Goal: Task Accomplishment & Management: Use online tool/utility

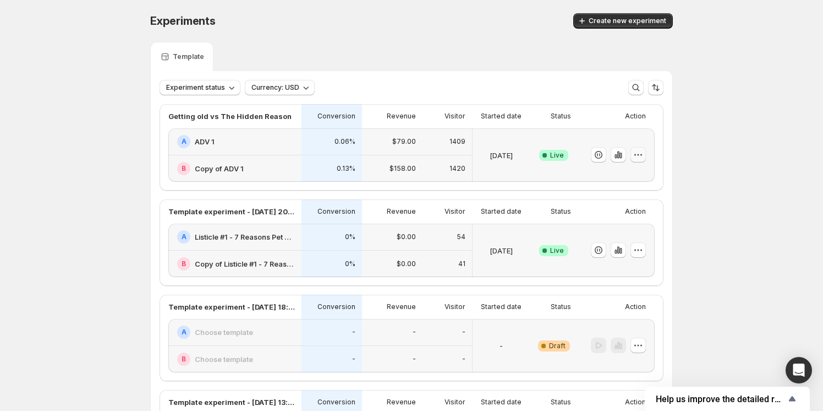
click at [640, 153] on icon "button" at bounding box center [638, 154] width 11 height 11
click at [622, 151] on icon "button" at bounding box center [618, 154] width 11 height 11
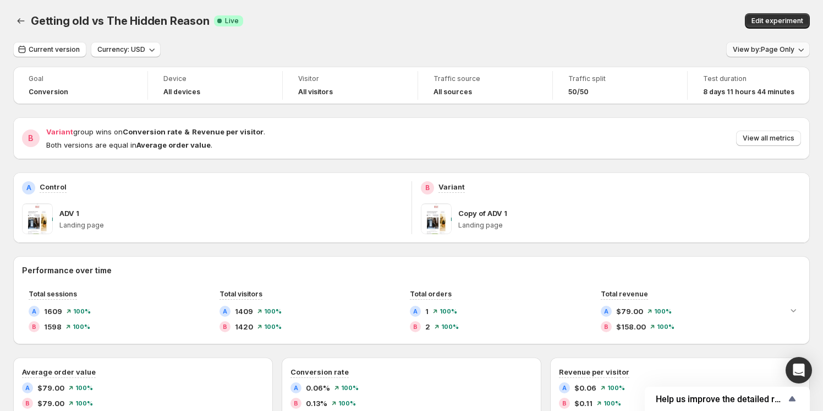
click at [771, 50] on span "View by: Page Only" at bounding box center [764, 49] width 62 height 9
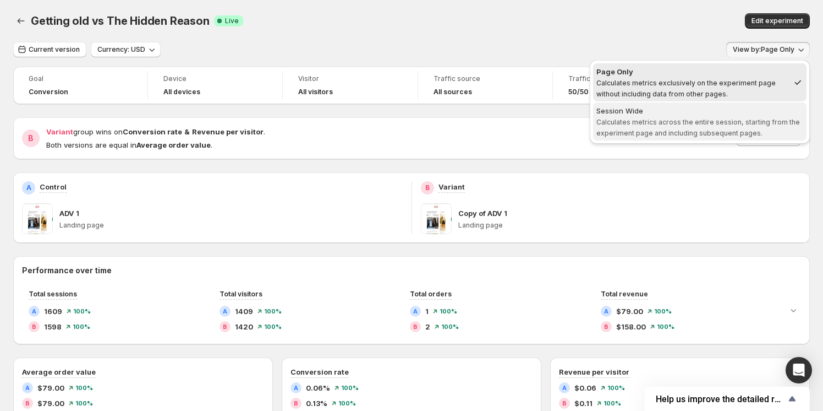
click at [735, 120] on span "Calculates metrics across the entire session, starting from the experiment page…" at bounding box center [699, 127] width 204 height 19
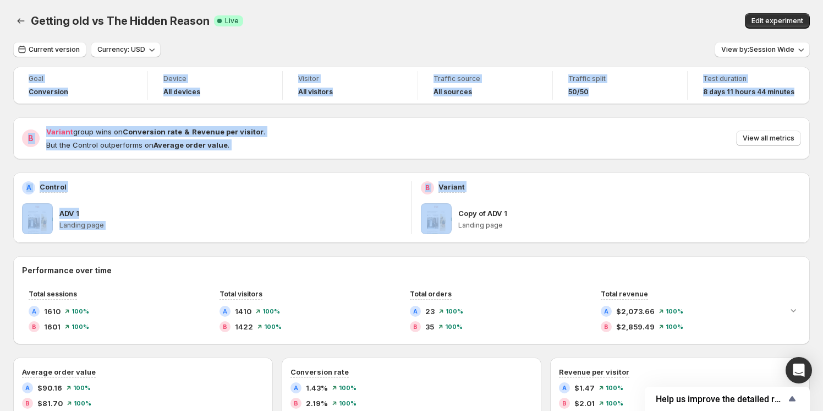
drag, startPoint x: 438, startPoint y: 117, endPoint x: 538, endPoint y: 103, distance: 100.6
click at [731, 0] on html "Getting old vs The Hidden Reason. This page is ready Getting old vs The Hidden …" at bounding box center [411, 205] width 823 height 411
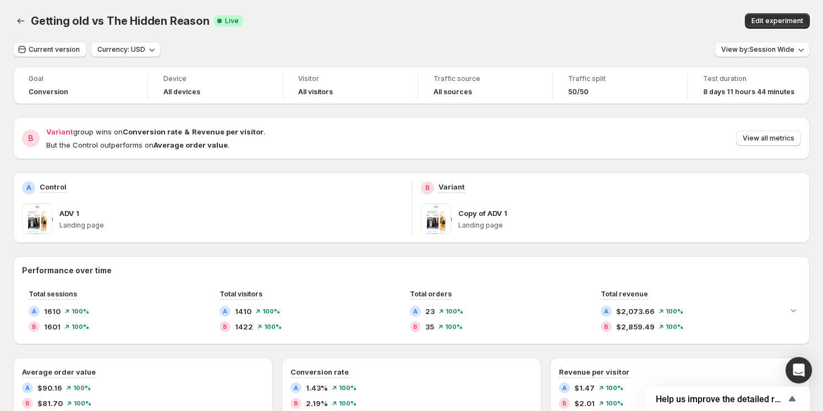
click at [478, 201] on div "B Variant Copy of ADV 1 Landing page" at bounding box center [611, 207] width 381 height 53
drag, startPoint x: 445, startPoint y: 223, endPoint x: 454, endPoint y: 214, distance: 12.1
click at [468, 215] on div "Copy of ADV 1 Landing page" at bounding box center [611, 218] width 381 height 31
click at [444, 214] on span at bounding box center [436, 218] width 31 height 31
drag, startPoint x: 444, startPoint y: 214, endPoint x: 386, endPoint y: 150, distance: 86.5
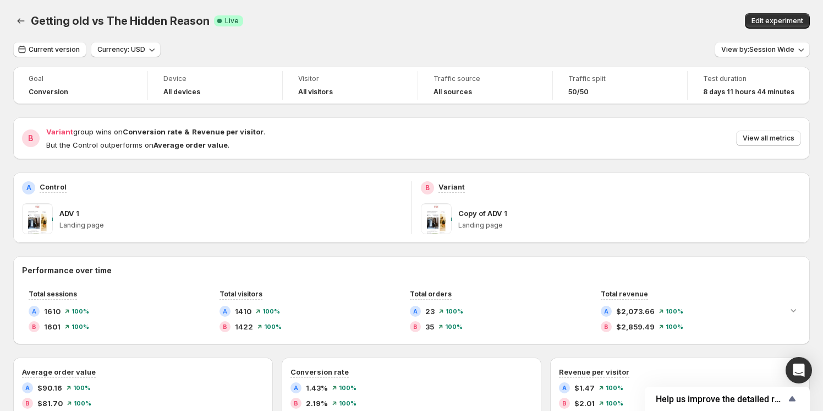
click at [383, 151] on div "B Variant group wins on Conversion rate & Revenue per visitor . But the Control…" at bounding box center [411, 138] width 797 height 42
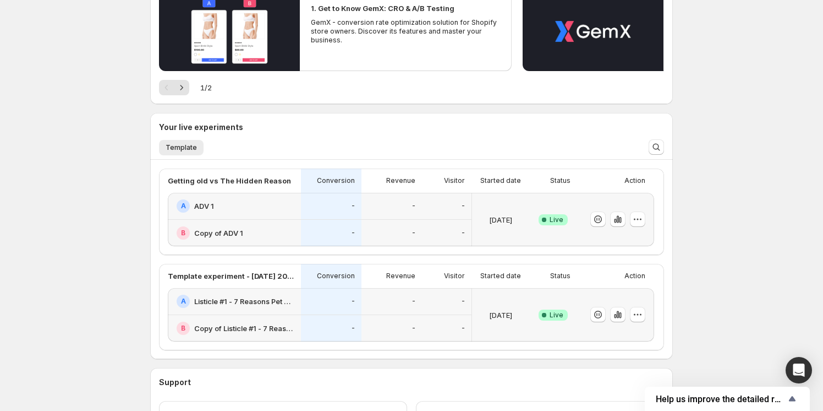
scroll to position [150, 0]
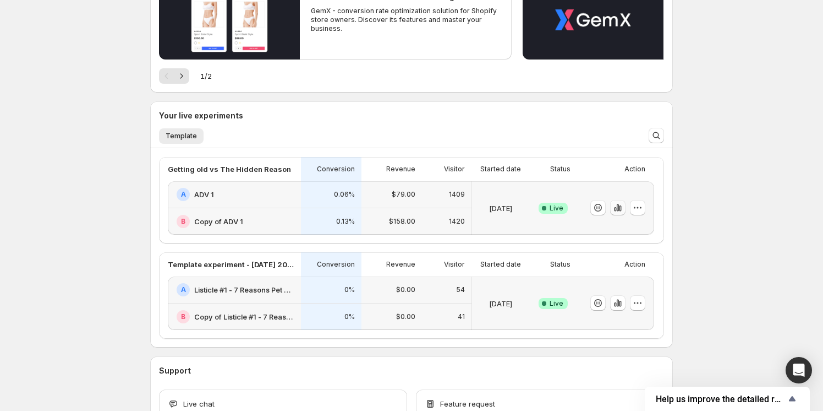
click at [617, 205] on icon "button" at bounding box center [618, 207] width 11 height 11
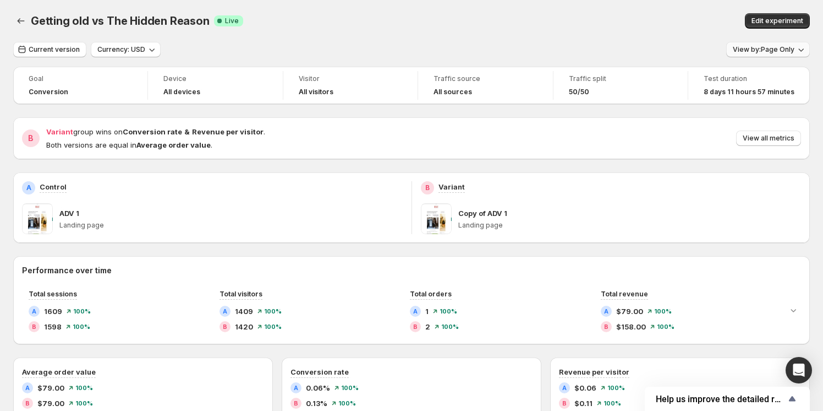
click at [760, 48] on span "View by: Page Only" at bounding box center [764, 49] width 62 height 9
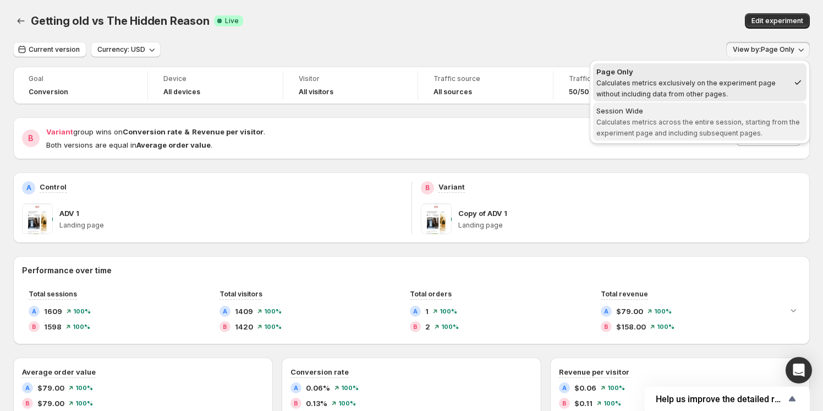
click at [724, 108] on div "Session Wide" at bounding box center [700, 110] width 207 height 11
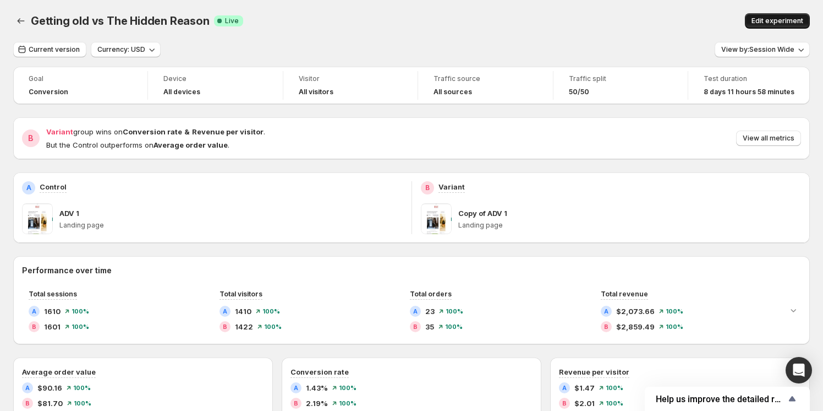
click at [773, 14] on button "Edit experiment" at bounding box center [777, 20] width 65 height 15
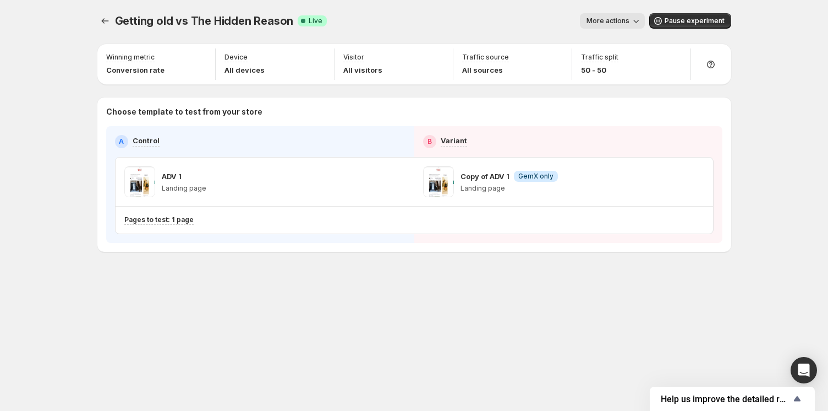
click at [619, 29] on div "Getting old vs The Hidden Reason. This page is ready Getting old vs The Hidden …" at bounding box center [414, 21] width 634 height 42
click at [619, 23] on span "More actions" at bounding box center [608, 21] width 43 height 9
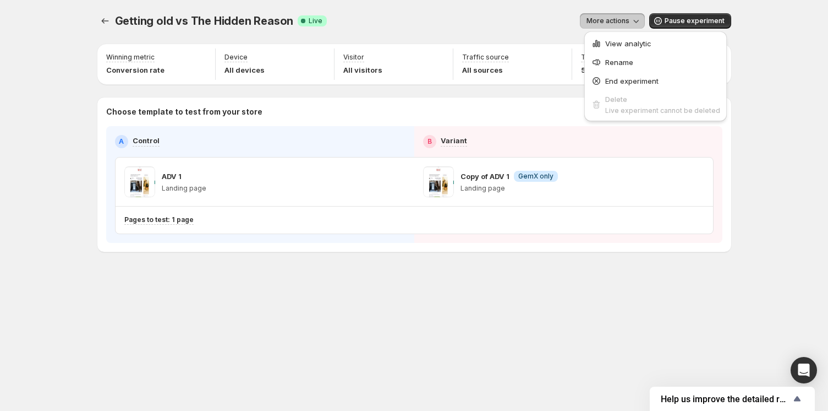
click at [619, 20] on span "More actions" at bounding box center [608, 21] width 43 height 9
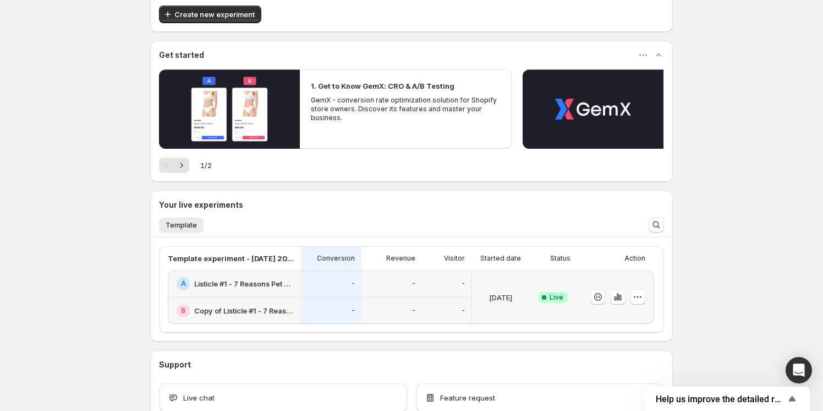
scroll to position [129, 0]
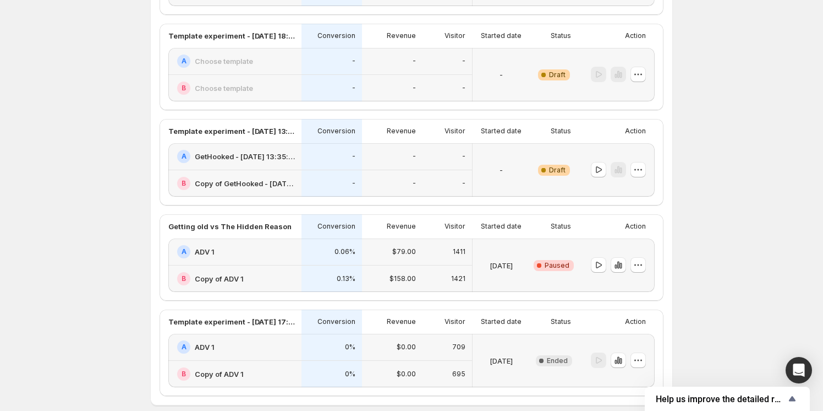
scroll to position [228, 0]
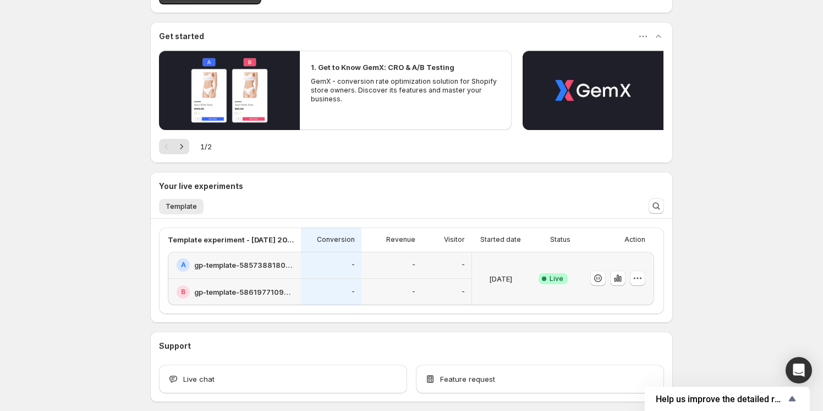
scroll to position [129, 0]
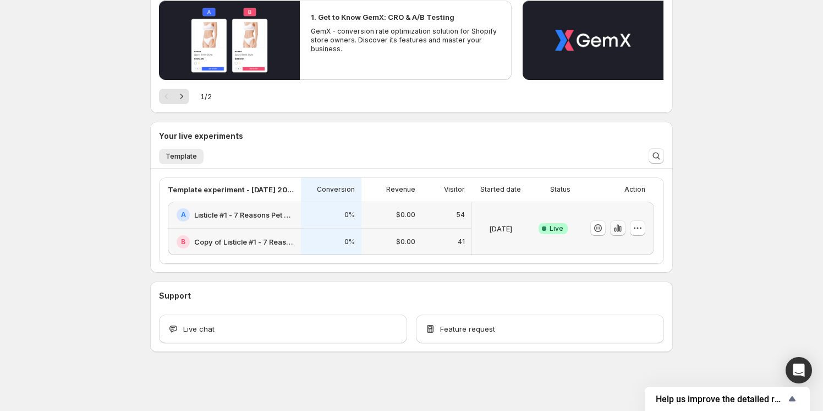
click at [619, 224] on icon "button" at bounding box center [618, 227] width 11 height 11
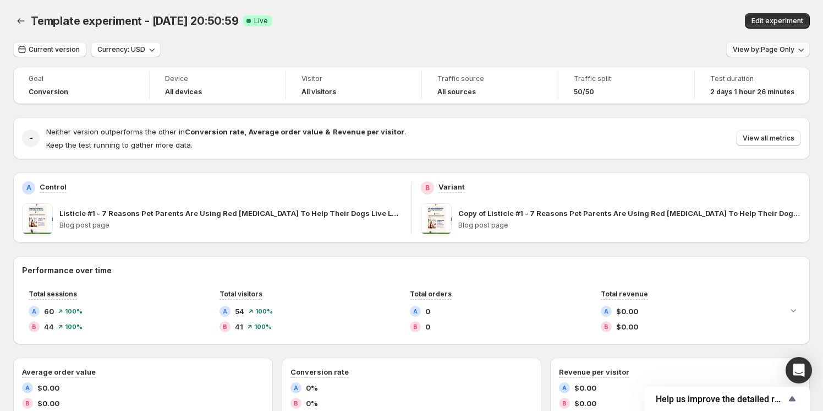
click at [778, 45] on button "View by: Page Only" at bounding box center [769, 49] width 84 height 15
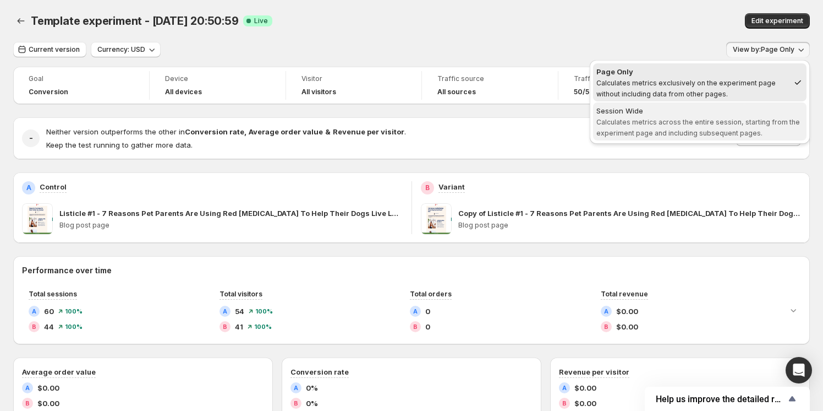
click at [734, 114] on div "Session Wide" at bounding box center [700, 110] width 207 height 11
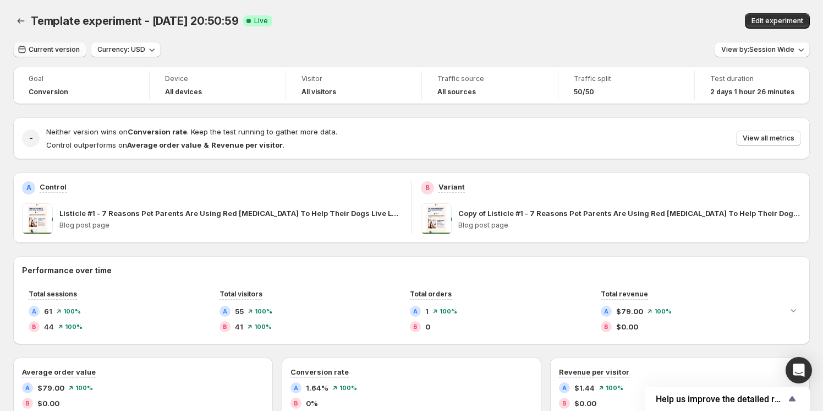
click at [45, 46] on span "Current version" at bounding box center [54, 49] width 51 height 9
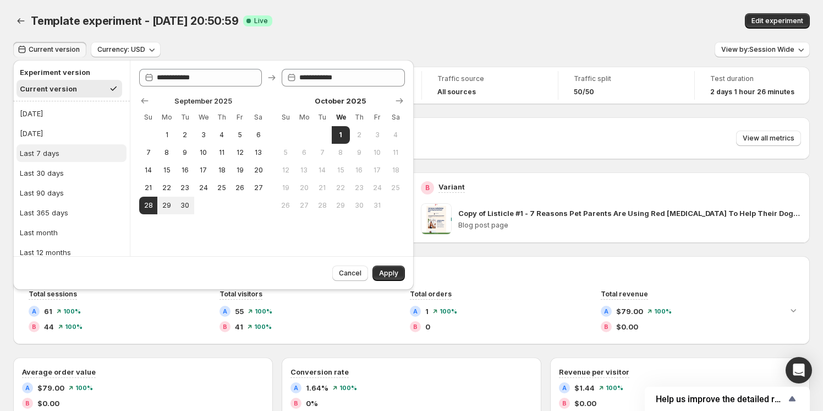
click at [59, 150] on button "Last 7 days" at bounding box center [72, 153] width 110 height 18
type input "**********"
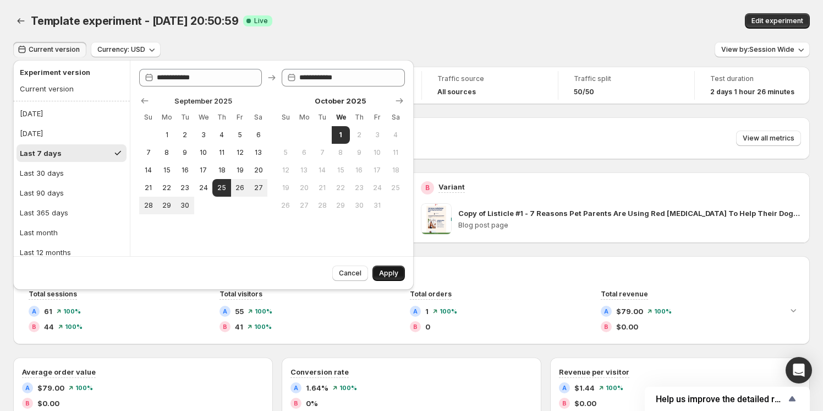
click at [385, 269] on span "Apply" at bounding box center [388, 273] width 19 height 9
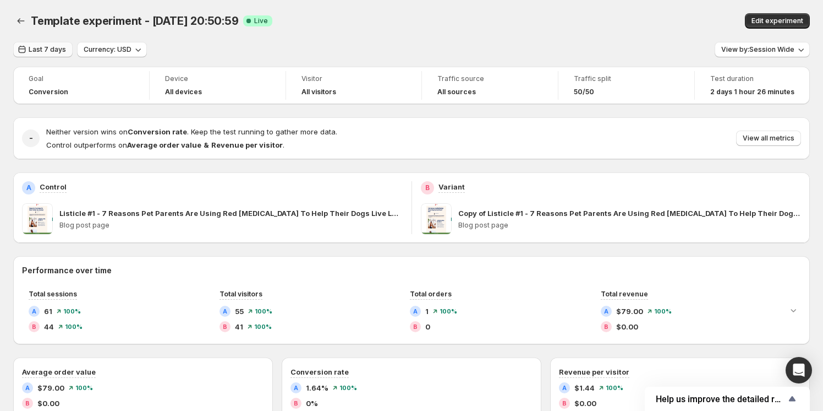
click at [32, 47] on span "Last 7 days" at bounding box center [47, 49] width 37 height 9
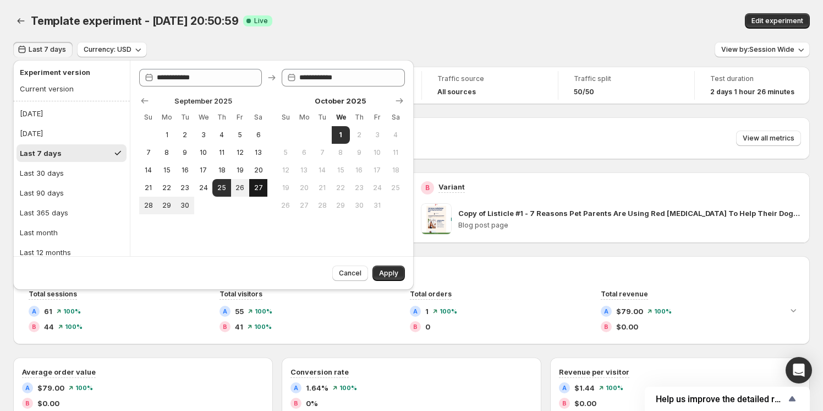
click at [258, 188] on span "27" at bounding box center [258, 187] width 9 height 9
type input "**********"
click at [189, 206] on span "30" at bounding box center [185, 205] width 9 height 9
type input "**********"
click at [385, 264] on div "Cancel Apply" at bounding box center [366, 271] width 77 height 20
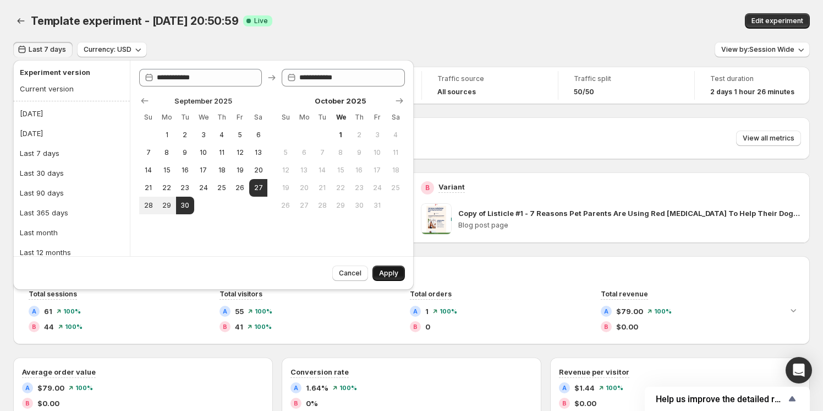
click at [385, 272] on span "Apply" at bounding box center [388, 273] width 19 height 9
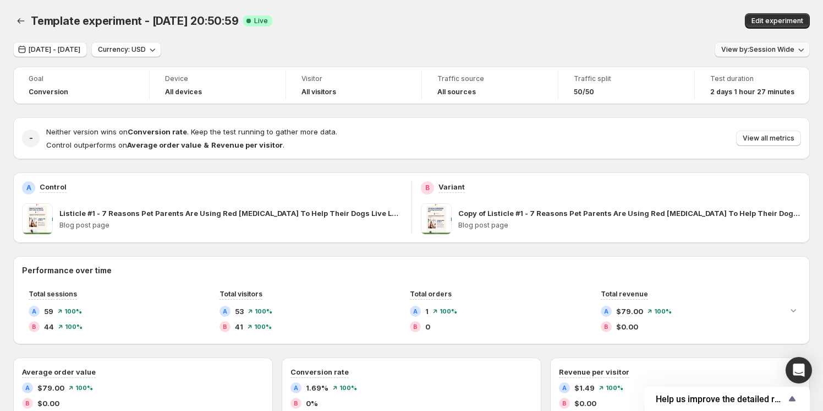
click at [795, 46] on span "View by: Session Wide" at bounding box center [758, 49] width 73 height 9
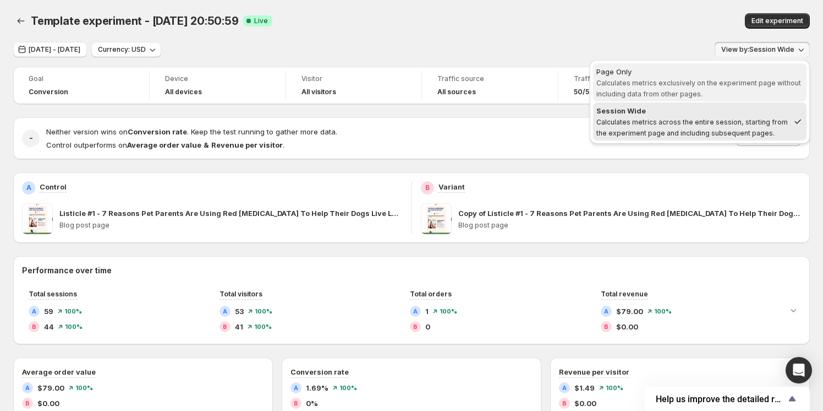
click at [762, 83] on span "Calculates metrics exclusively on the experiment page without including data fr…" at bounding box center [699, 88] width 205 height 19
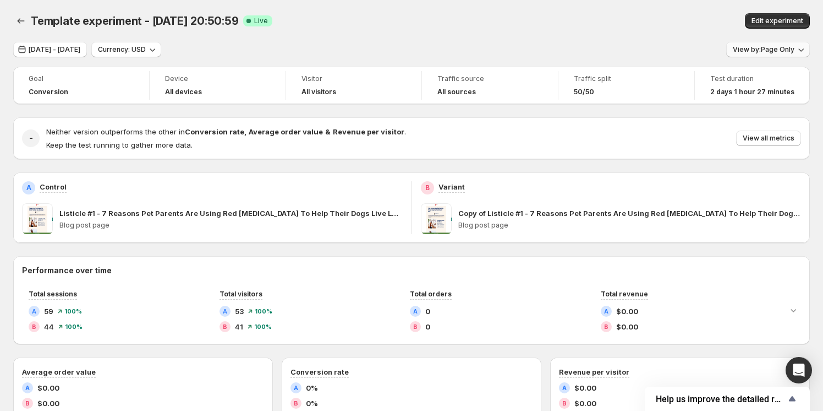
click at [781, 48] on span "View by: Page Only" at bounding box center [764, 49] width 62 height 9
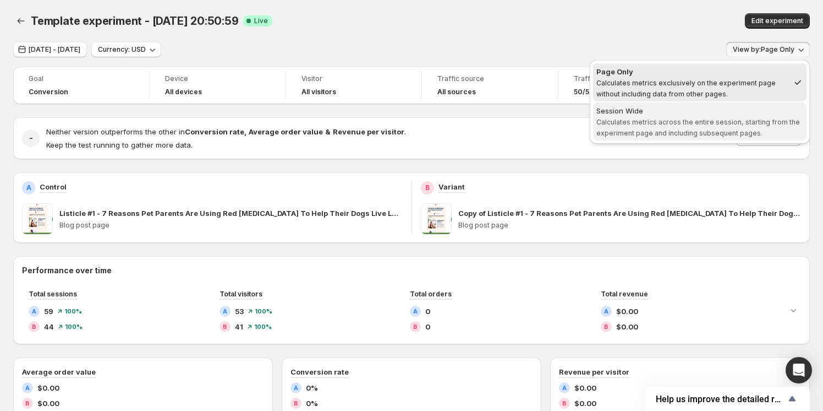
click at [745, 107] on div "Session Wide" at bounding box center [700, 110] width 207 height 11
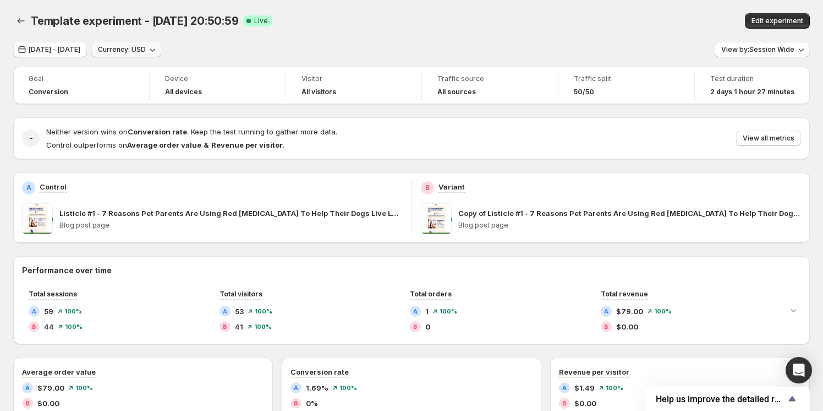
click at [146, 53] on span "Currency: USD" at bounding box center [122, 49] width 48 height 9
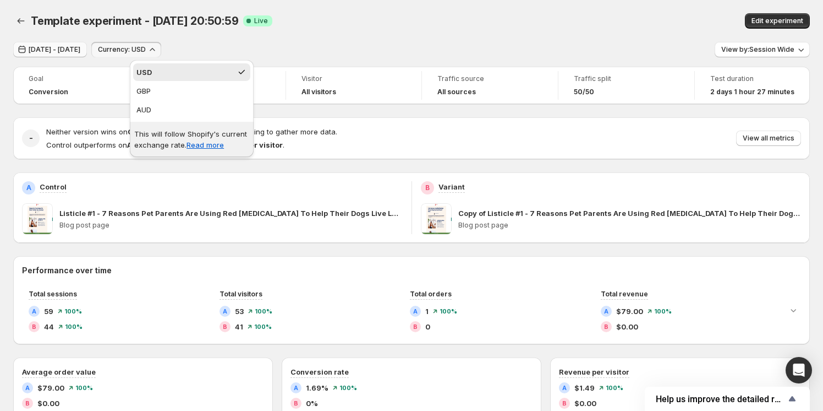
click at [80, 50] on span "Sep 27, 2025 - Sep 30, 2025" at bounding box center [55, 49] width 52 height 9
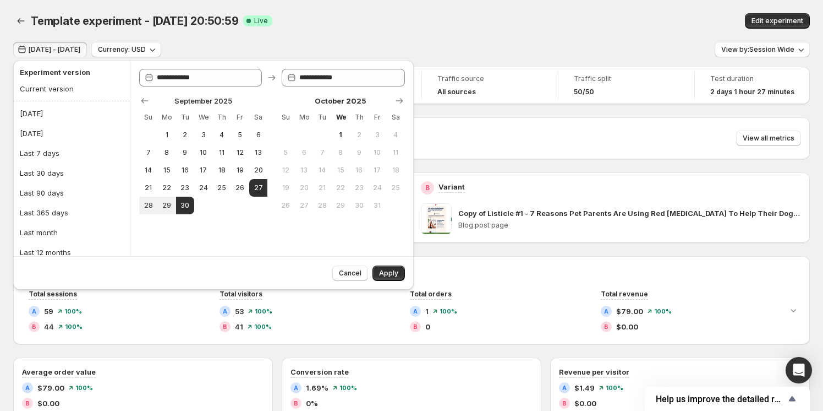
drag, startPoint x: 484, startPoint y: 15, endPoint x: 361, endPoint y: 23, distance: 123.5
click at [480, 17] on div "Template experiment - Sep 26, 20:50:59 Success Complete Live" at bounding box center [266, 20] width 471 height 15
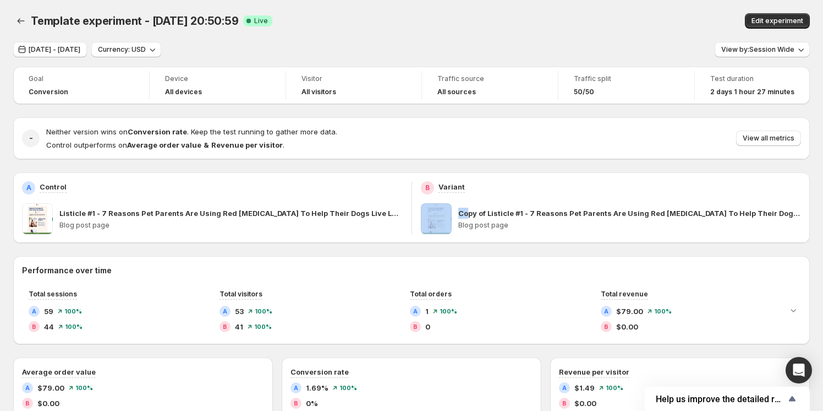
drag, startPoint x: 450, startPoint y: 215, endPoint x: 441, endPoint y: 215, distance: 9.4
click at [463, 212] on div "Copy of Listicle #1 - 7 Reasons Pet Parents Are Using Red Light Therapy To Help…" at bounding box center [611, 218] width 381 height 31
click at [440, 215] on span at bounding box center [436, 218] width 31 height 31
drag, startPoint x: 440, startPoint y: 215, endPoint x: 499, endPoint y: 230, distance: 60.9
click at [499, 230] on div "Copy of Listicle #1 - 7 Reasons Pet Parents Are Using Red Light Therapy To Help…" at bounding box center [630, 218] width 343 height 31
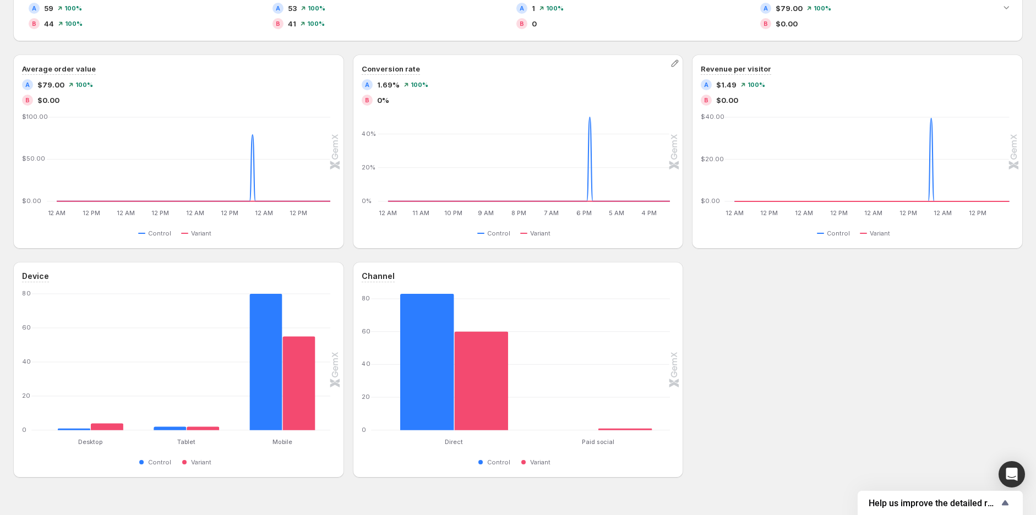
scroll to position [325, 0]
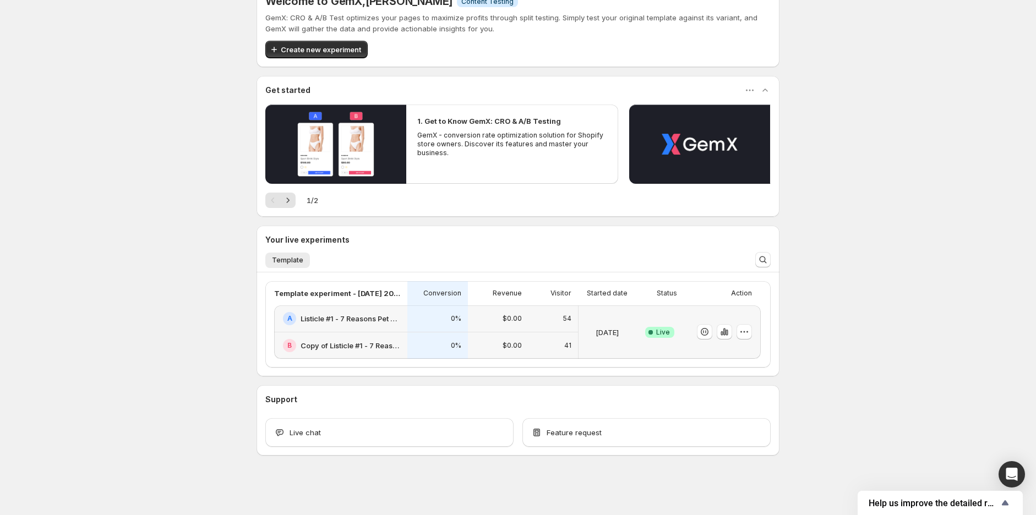
scroll to position [25, 0]
